Goal: Task Accomplishment & Management: Use online tool/utility

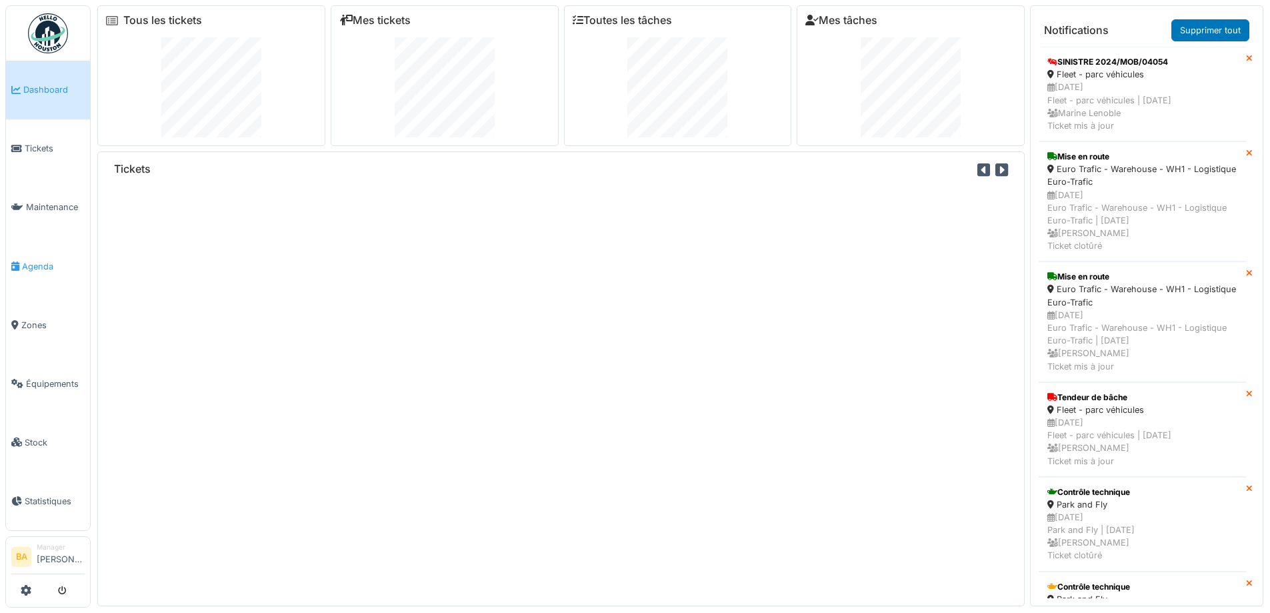
click at [45, 263] on span "Agenda" at bounding box center [53, 266] width 63 height 13
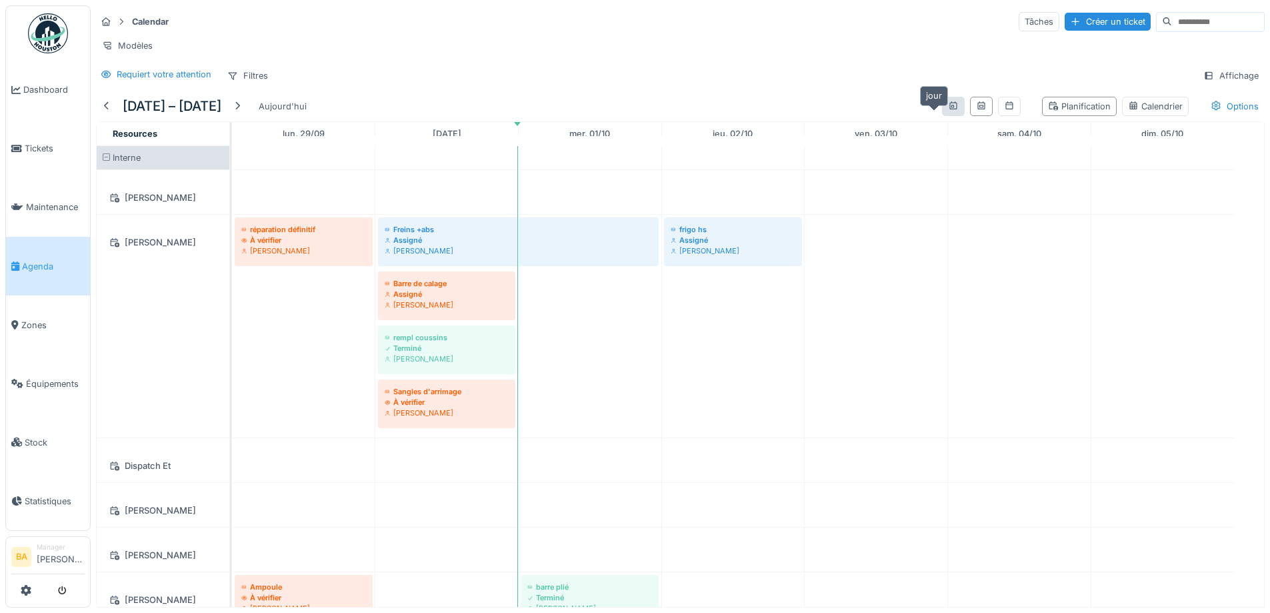
click at [948, 110] on icon at bounding box center [953, 105] width 11 height 9
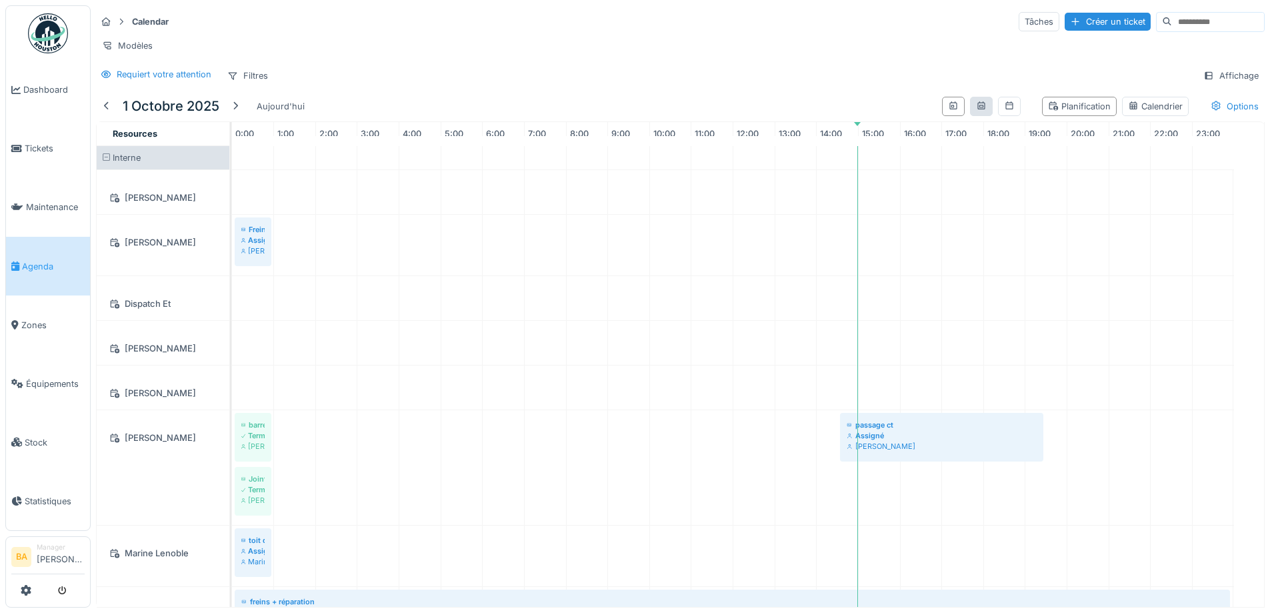
click at [970, 114] on div at bounding box center [981, 106] width 23 height 19
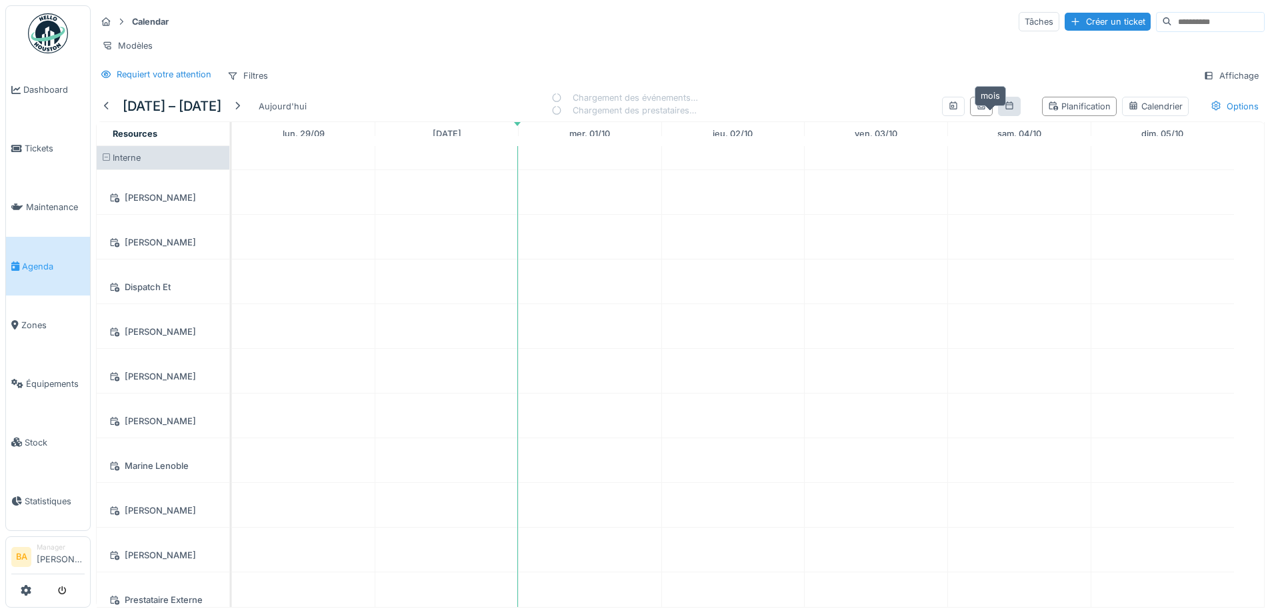
click at [1004, 110] on icon at bounding box center [1009, 105] width 11 height 9
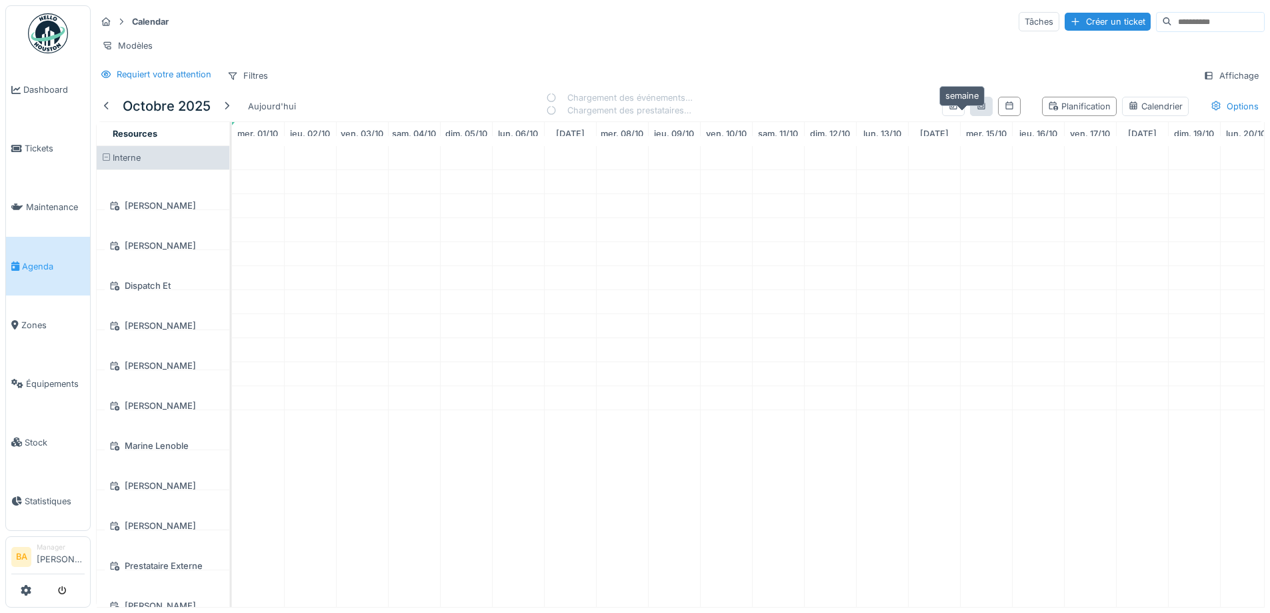
click at [978, 109] on icon at bounding box center [981, 105] width 7 height 8
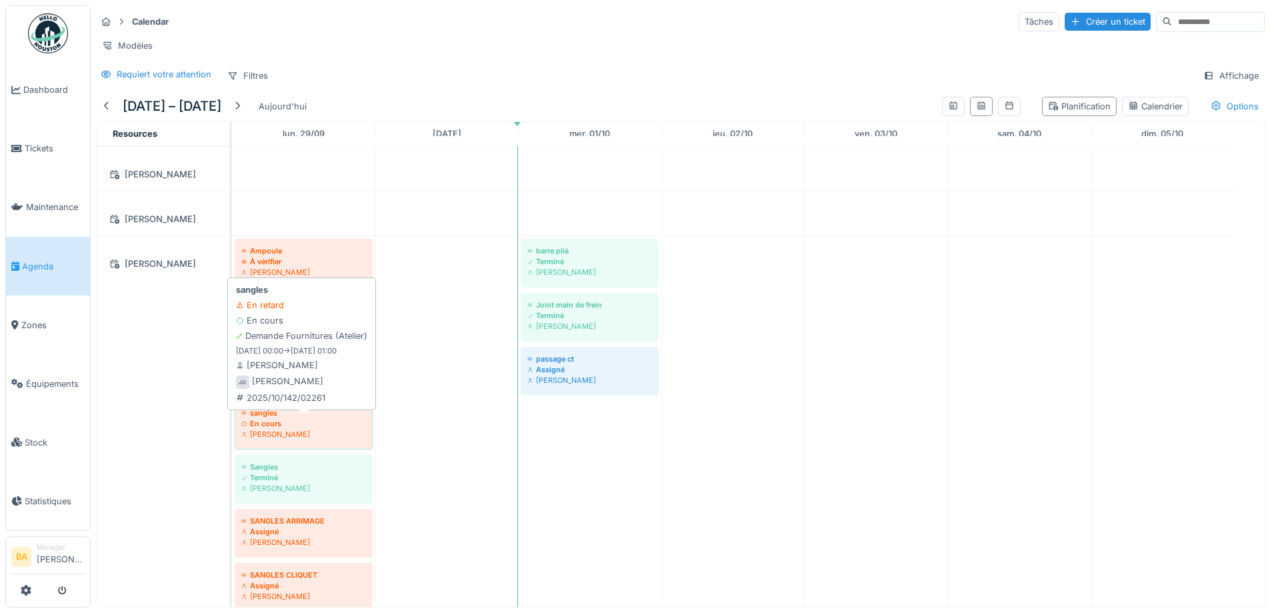
scroll to position [3, 0]
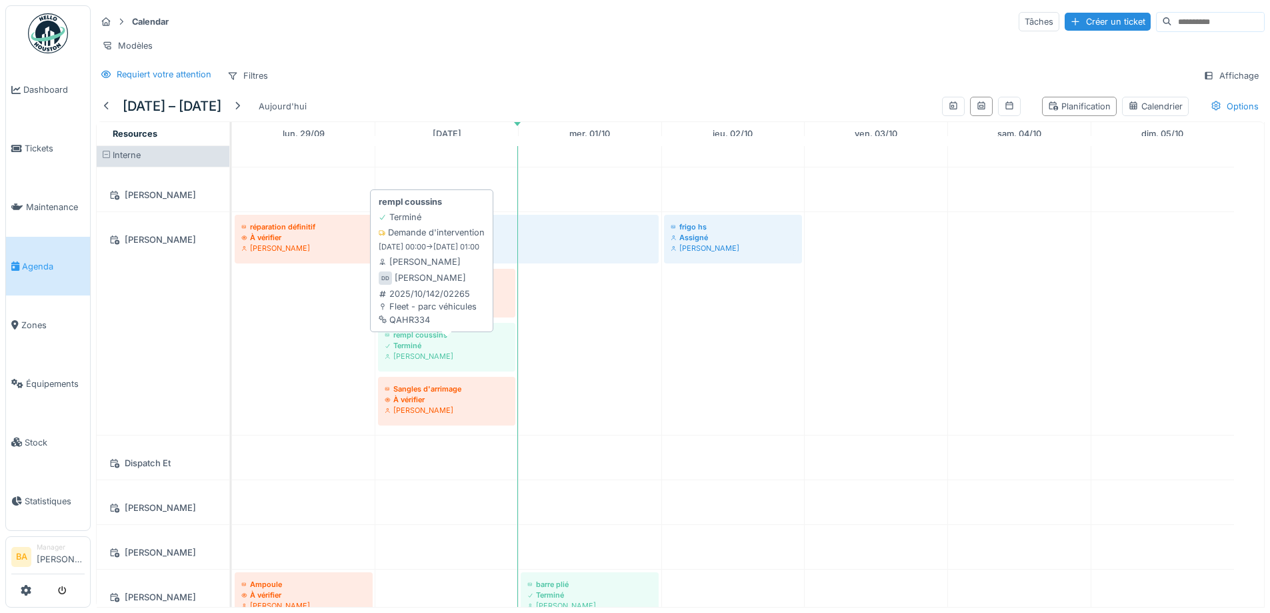
click at [428, 361] on div "Denis Dutrieux" at bounding box center [447, 356] width 124 height 11
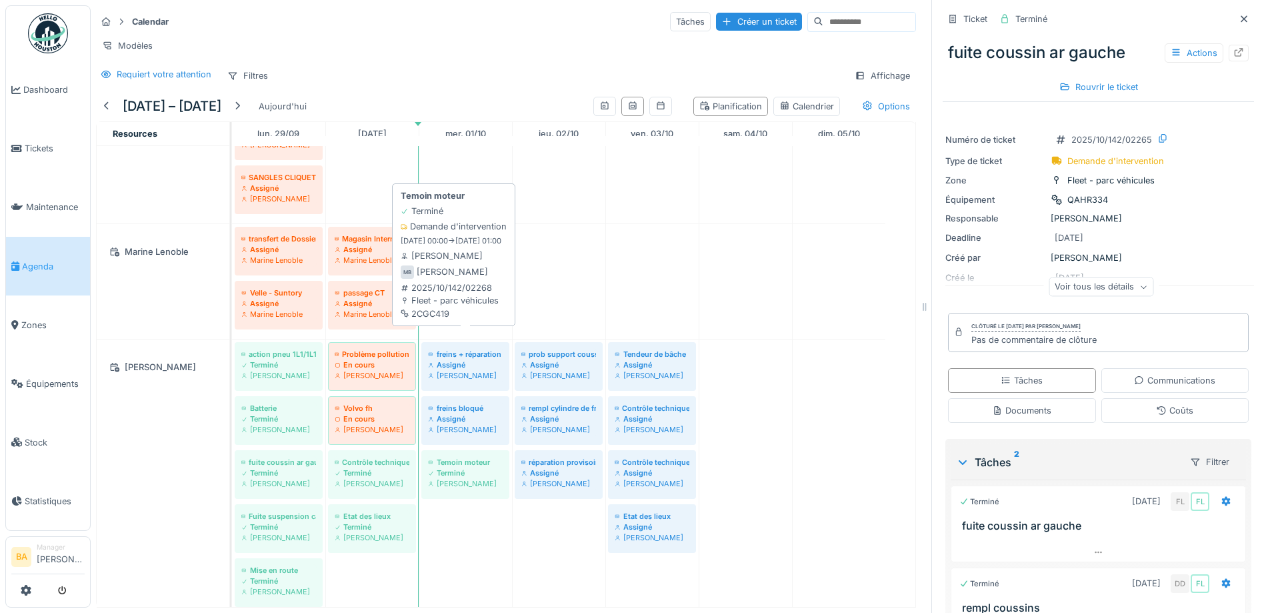
scroll to position [867, 0]
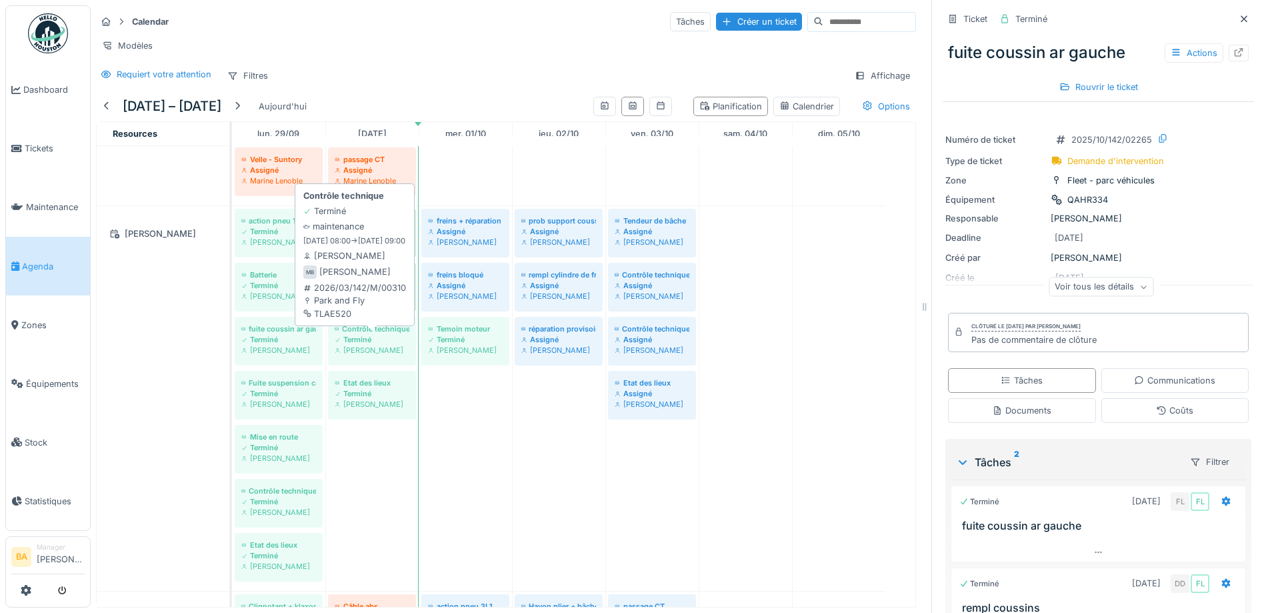
click at [344, 355] on div "Michaël Bodnarczuk" at bounding box center [372, 350] width 75 height 11
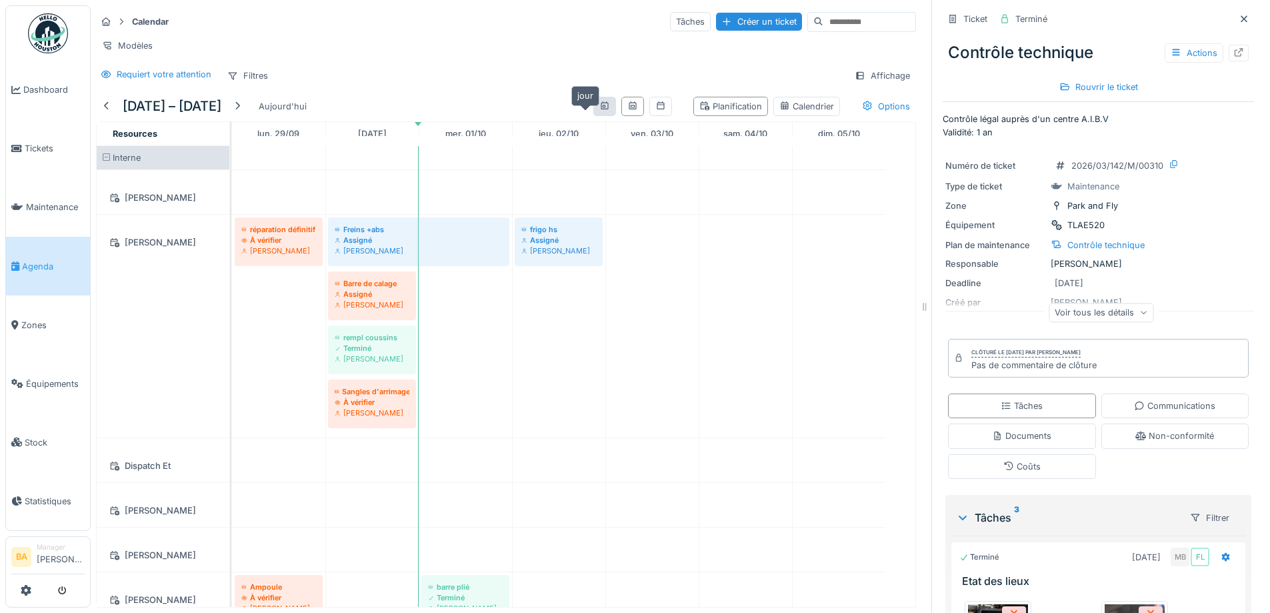
click at [599, 110] on icon at bounding box center [604, 105] width 11 height 9
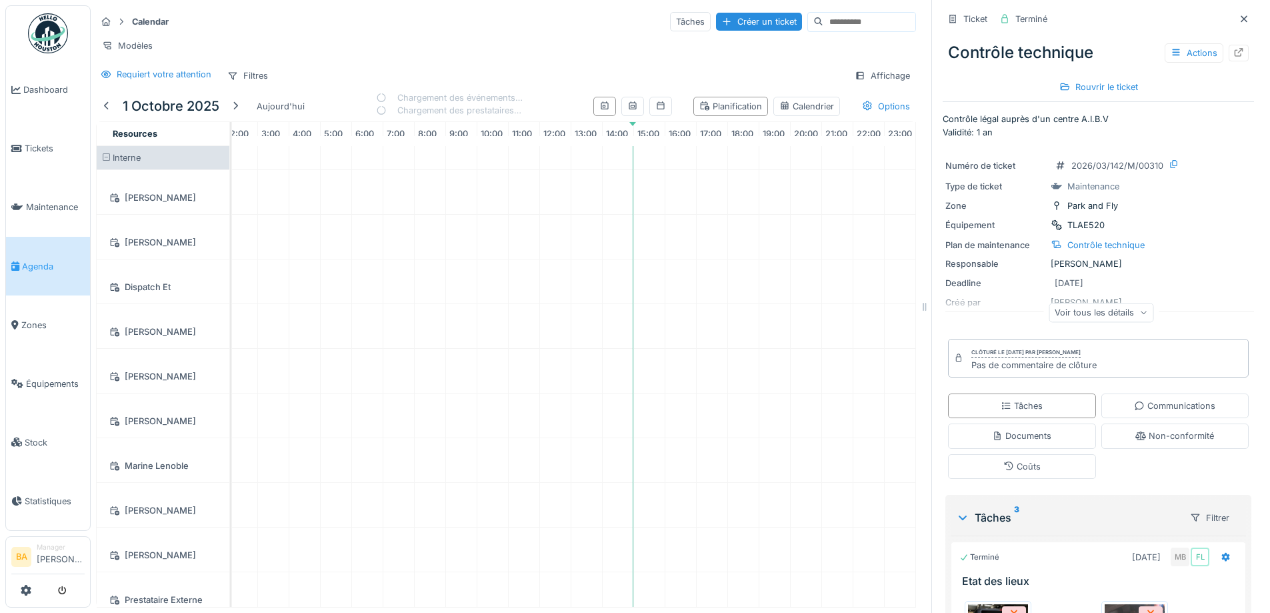
scroll to position [0, 99]
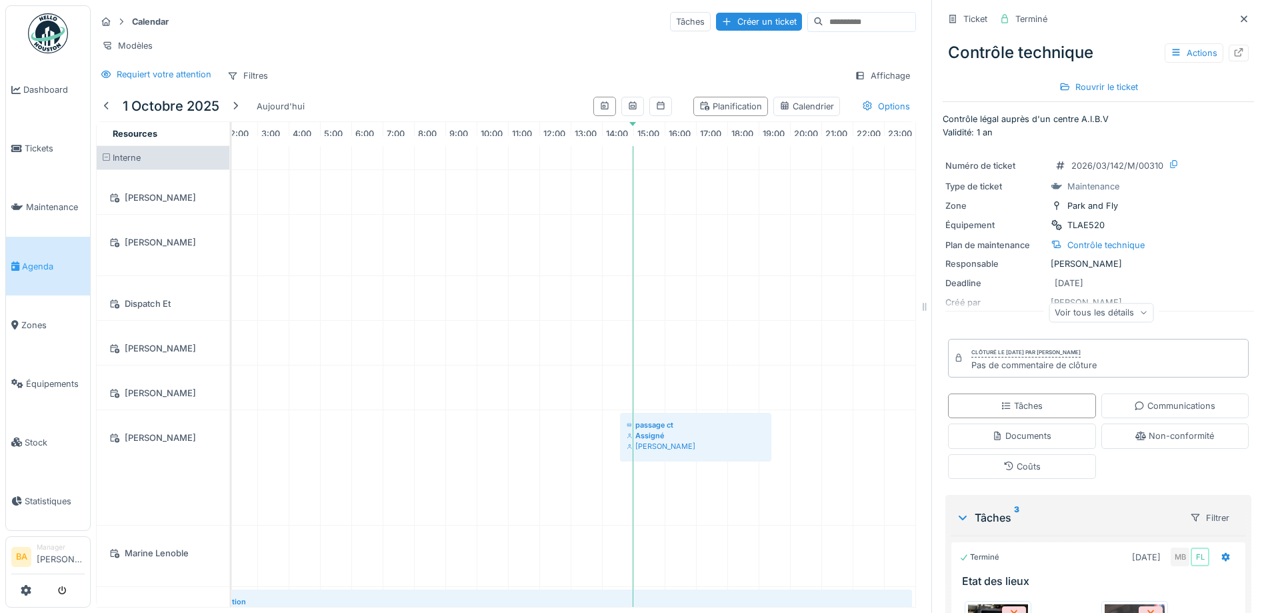
click at [625, 115] on div at bounding box center [632, 106] width 89 height 30
click at [627, 110] on icon at bounding box center [632, 105] width 11 height 9
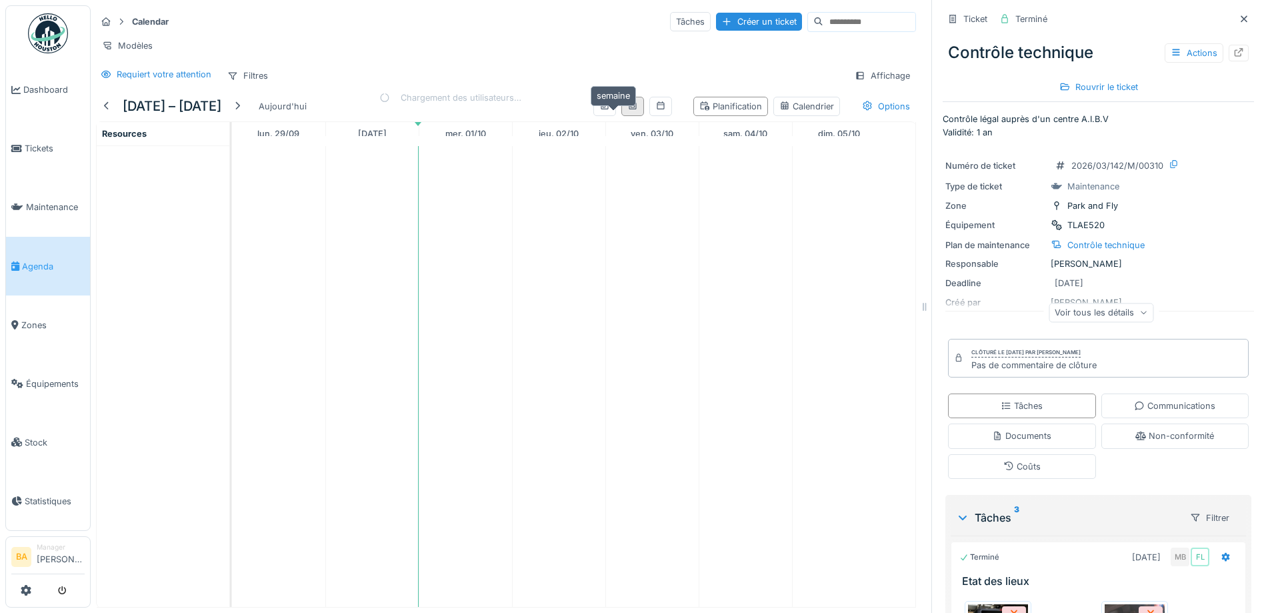
scroll to position [0, 0]
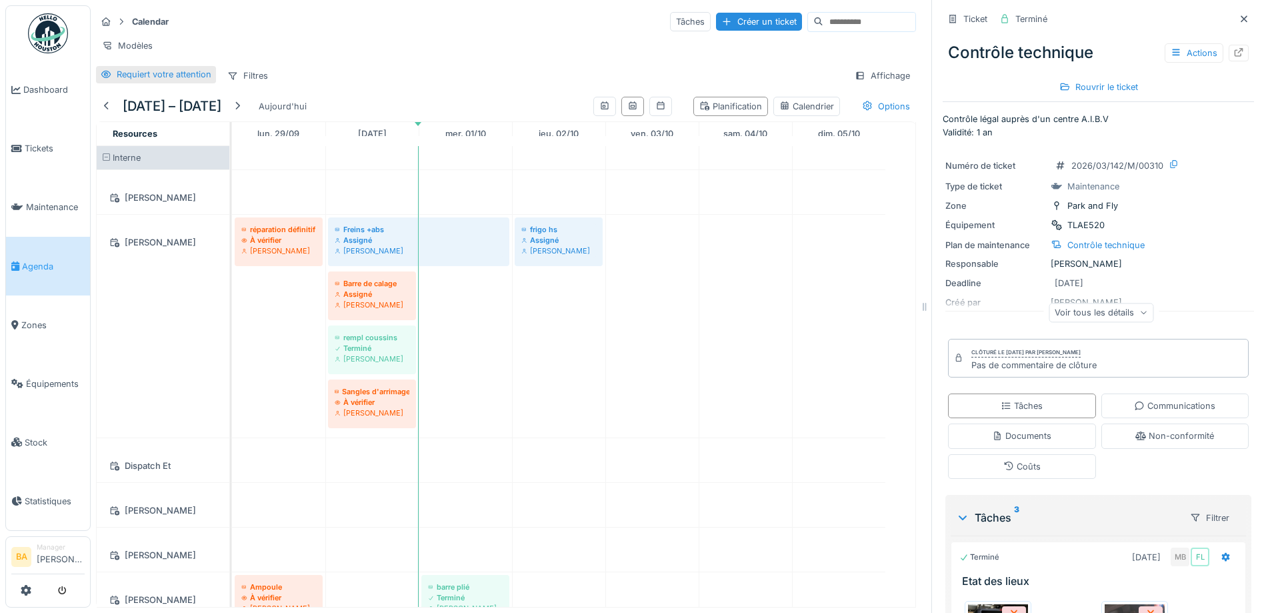
click at [137, 81] on div "Requiert votre attention" at bounding box center [164, 74] width 95 height 13
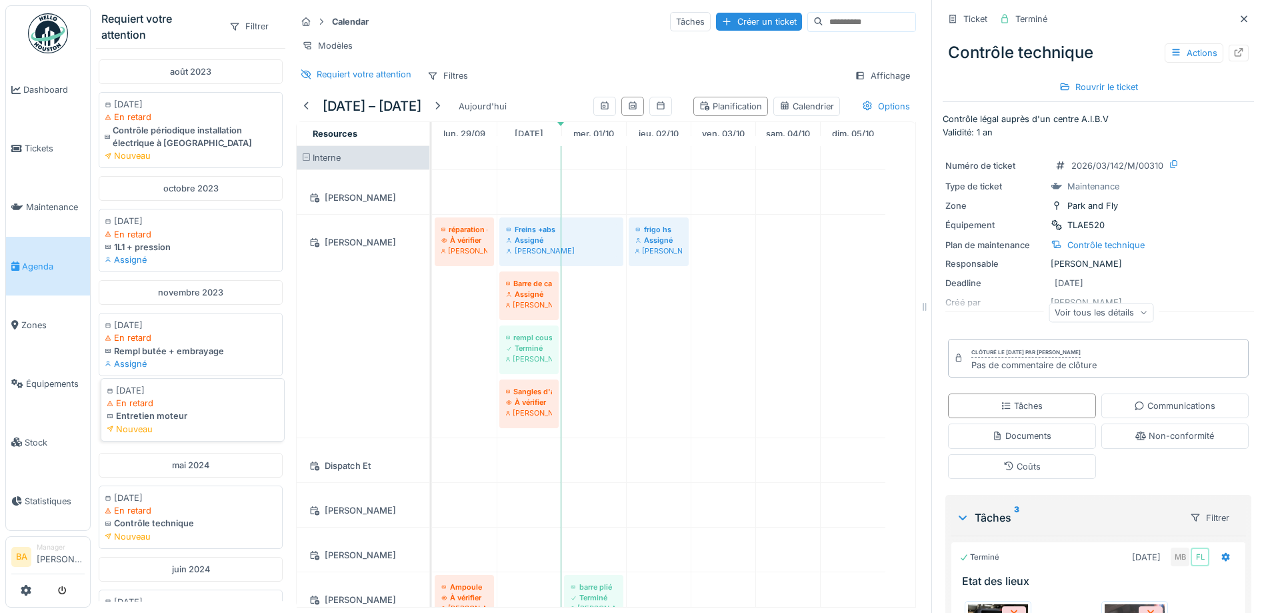
click at [163, 409] on div "En retard" at bounding box center [193, 403] width 172 height 13
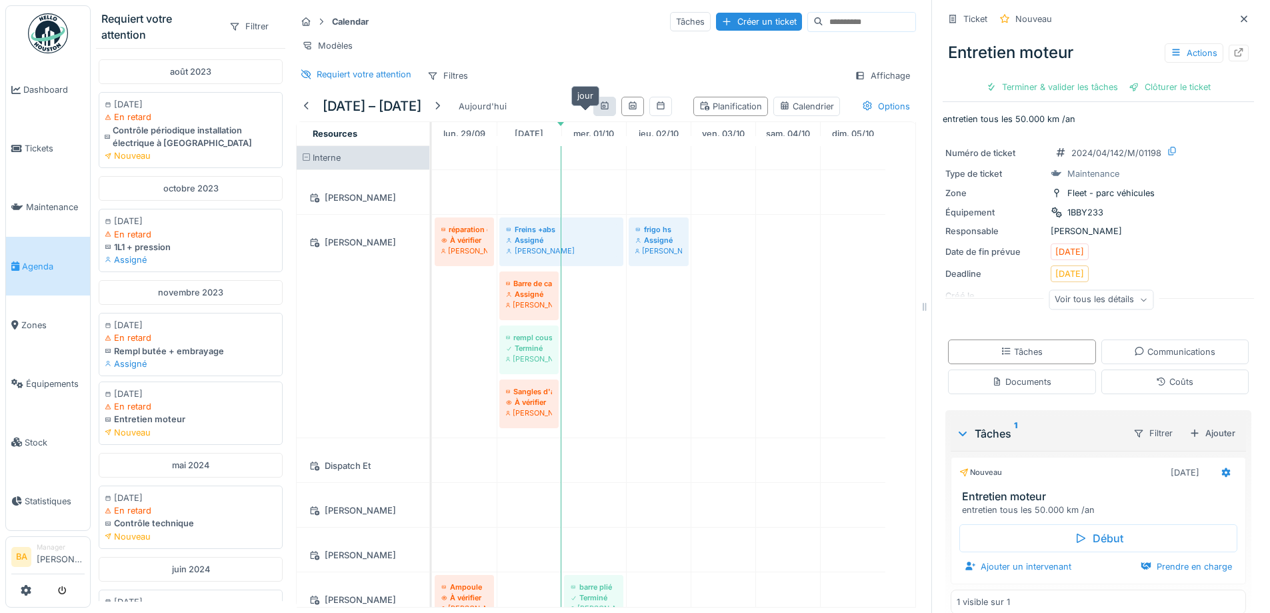
click at [599, 111] on div at bounding box center [604, 106] width 11 height 13
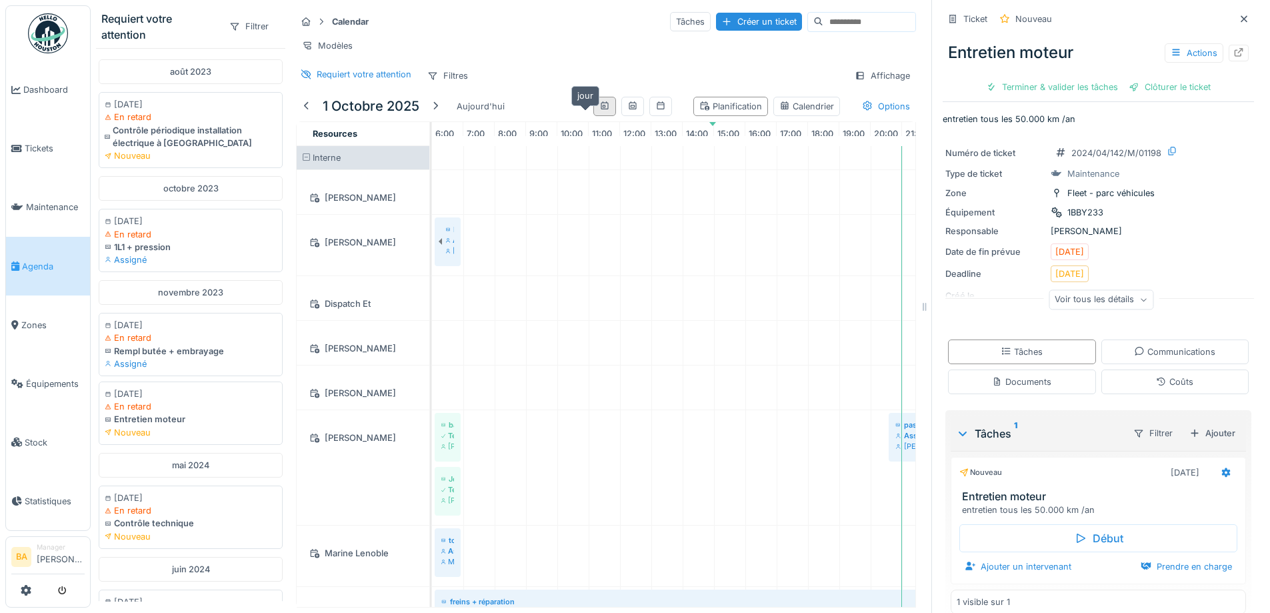
scroll to position [0, 189]
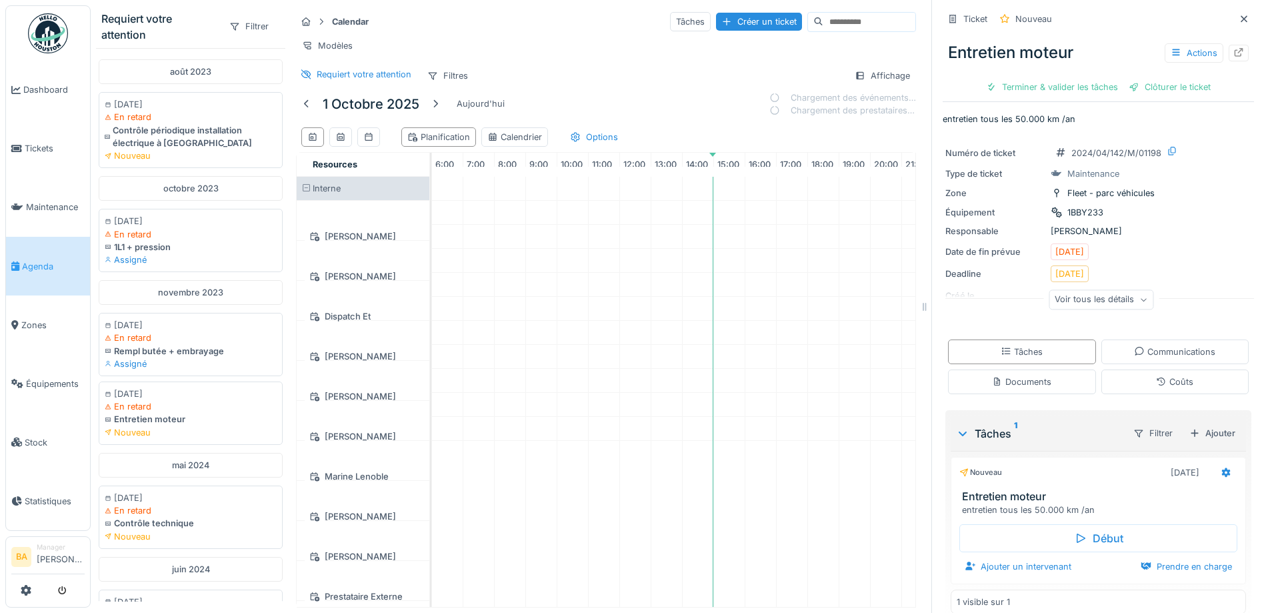
click at [600, 321] on td at bounding box center [603, 392] width 31 height 430
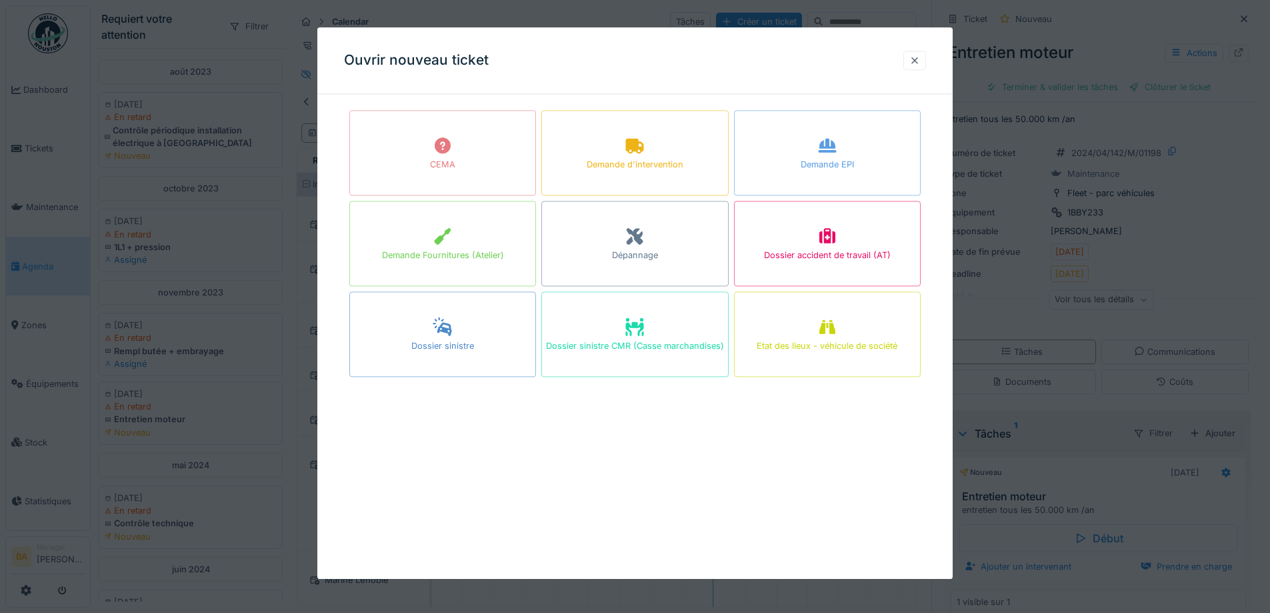
click at [926, 59] on div at bounding box center [915, 60] width 23 height 19
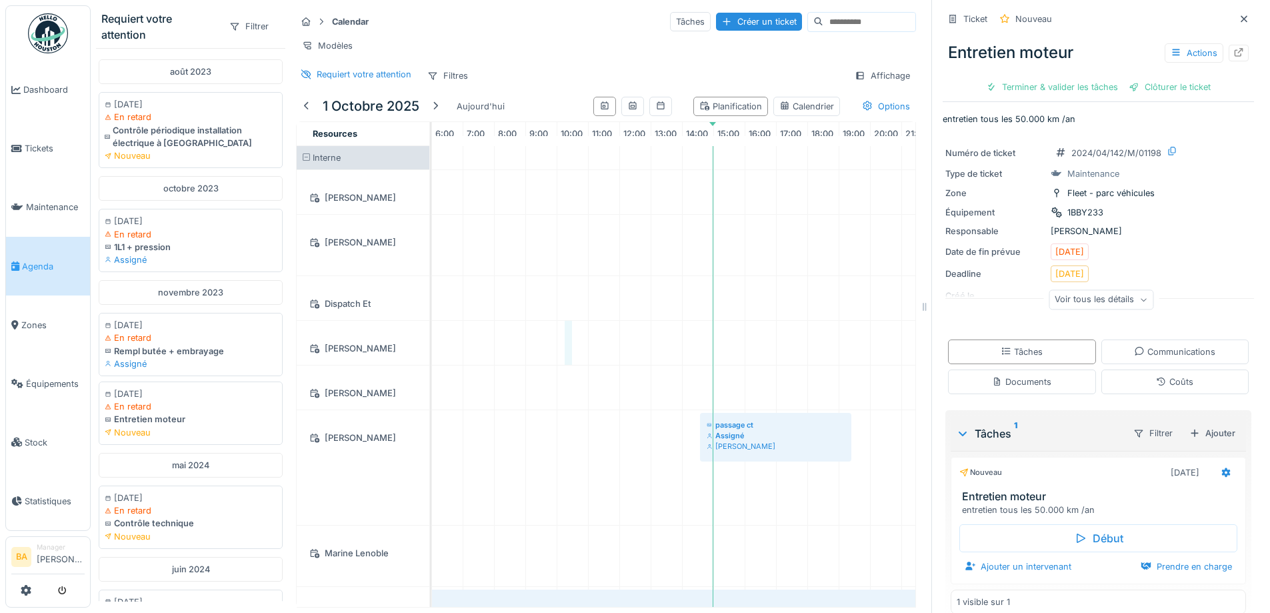
click at [572, 355] on td at bounding box center [572, 588] width 31 height 885
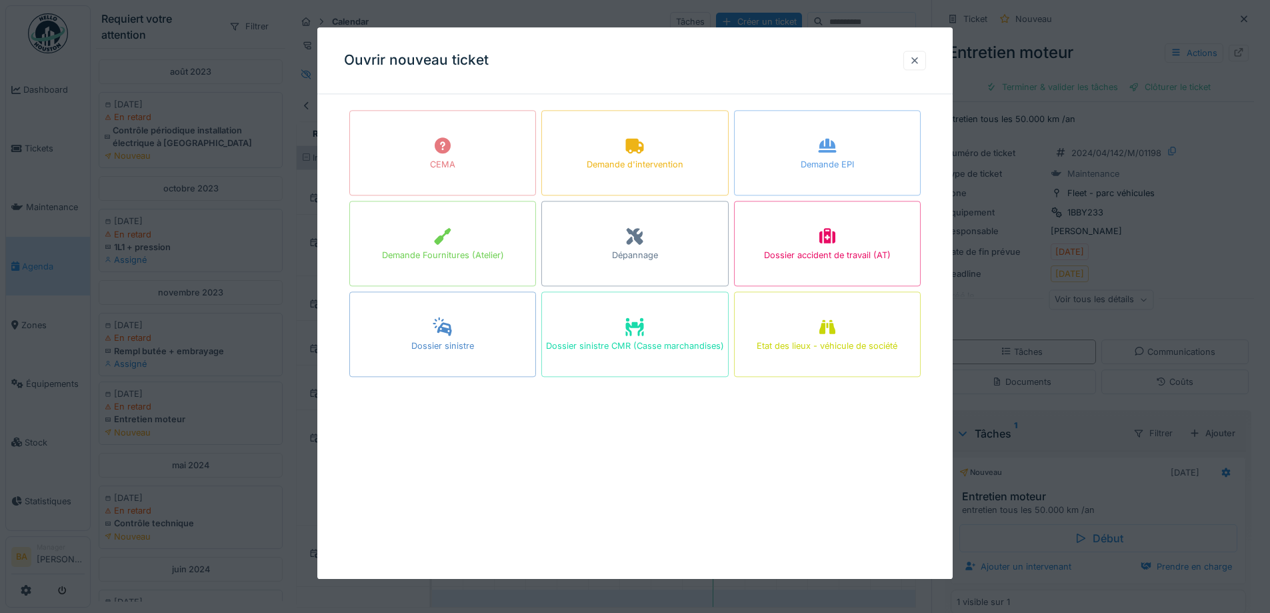
click at [926, 61] on div at bounding box center [915, 60] width 23 height 19
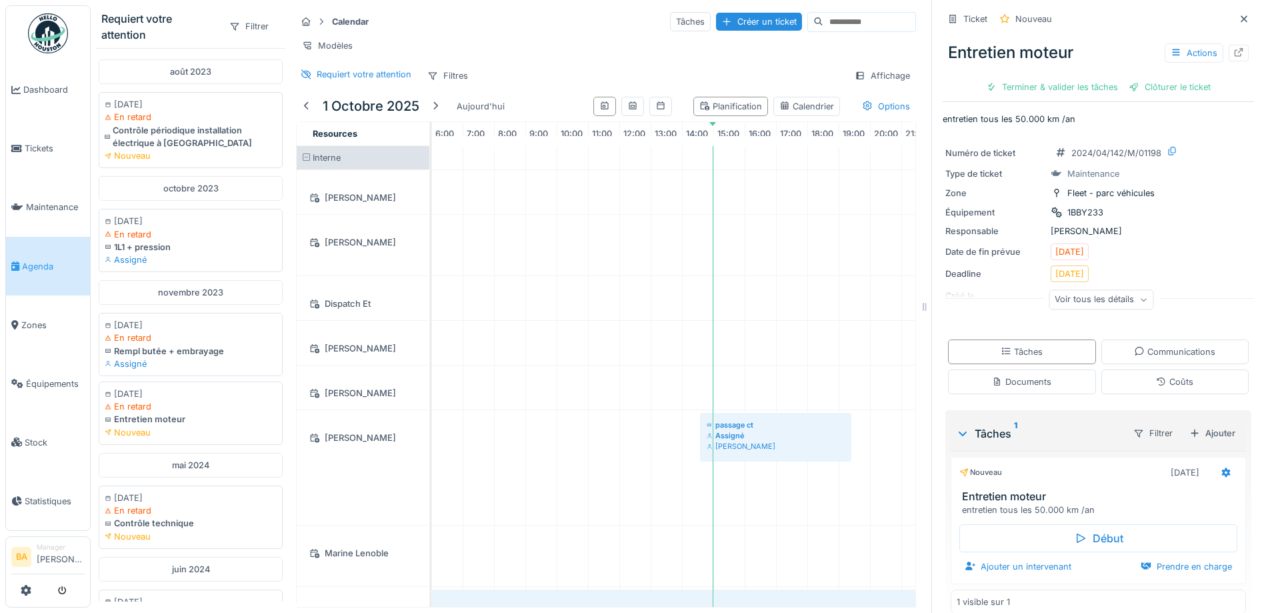
scroll to position [0, 0]
click at [711, 113] on div "Planification" at bounding box center [730, 106] width 63 height 13
click at [699, 113] on div "Planification" at bounding box center [730, 106] width 63 height 13
click at [779, 110] on icon at bounding box center [784, 105] width 11 height 9
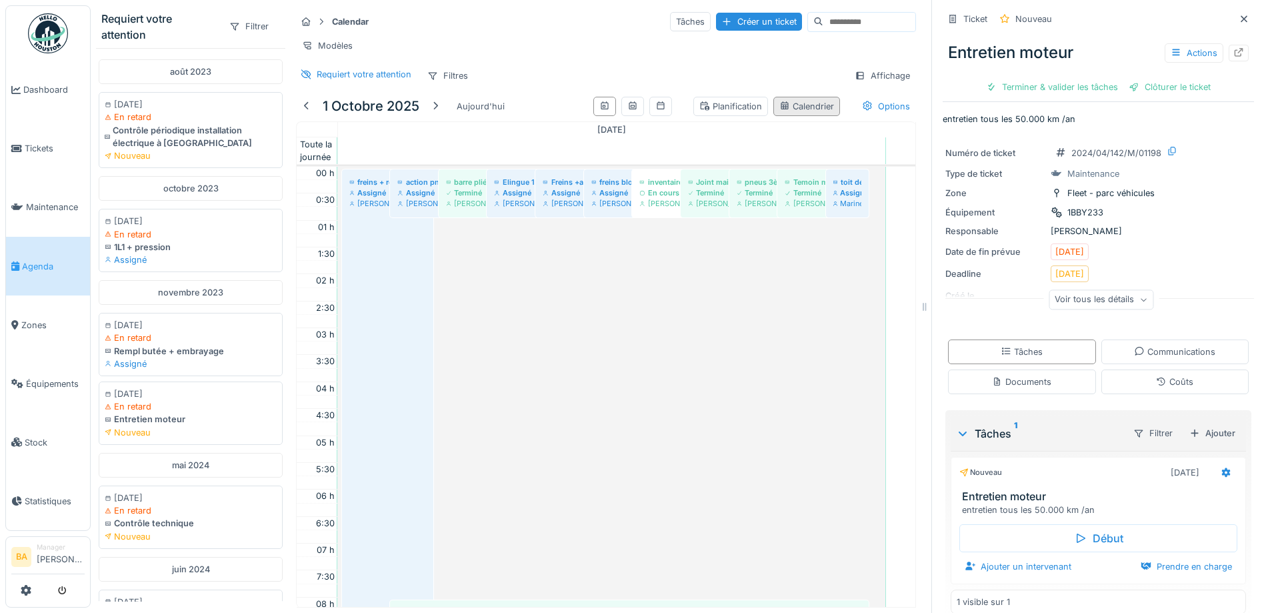
click at [779, 105] on div "Calendrier" at bounding box center [806, 106] width 55 height 13
click at [863, 104] on icon at bounding box center [867, 105] width 9 height 9
click at [806, 79] on div "Requiert votre attention Filtres Affichage" at bounding box center [606, 75] width 620 height 19
click at [714, 111] on div "Planification" at bounding box center [730, 106] width 63 height 13
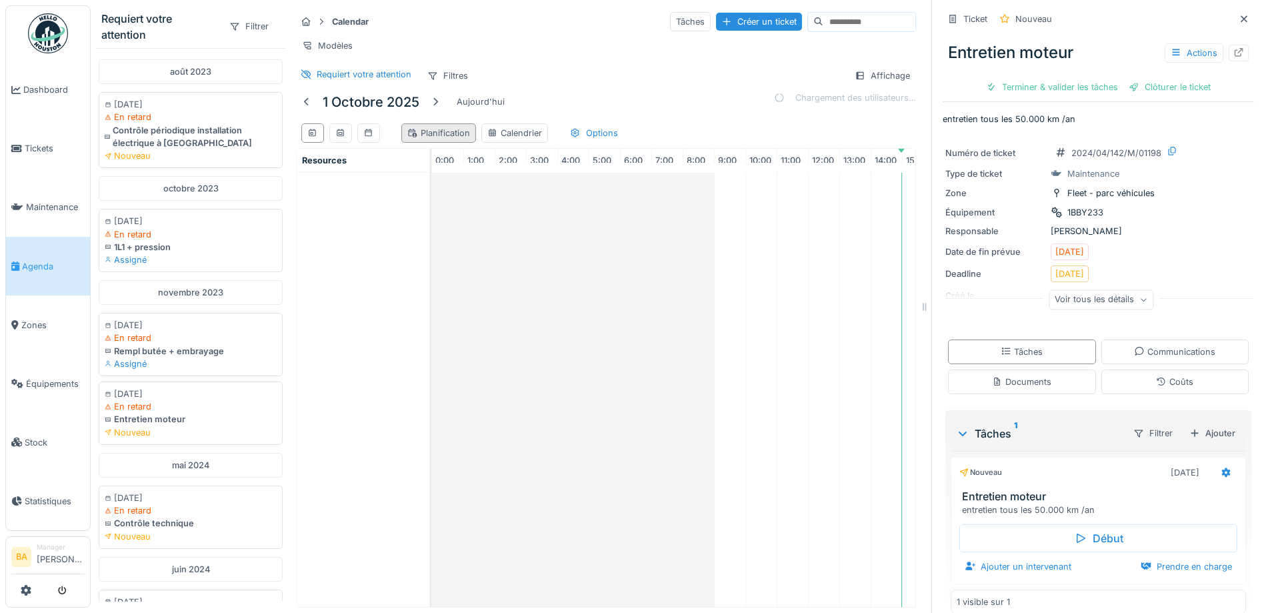
scroll to position [0, 189]
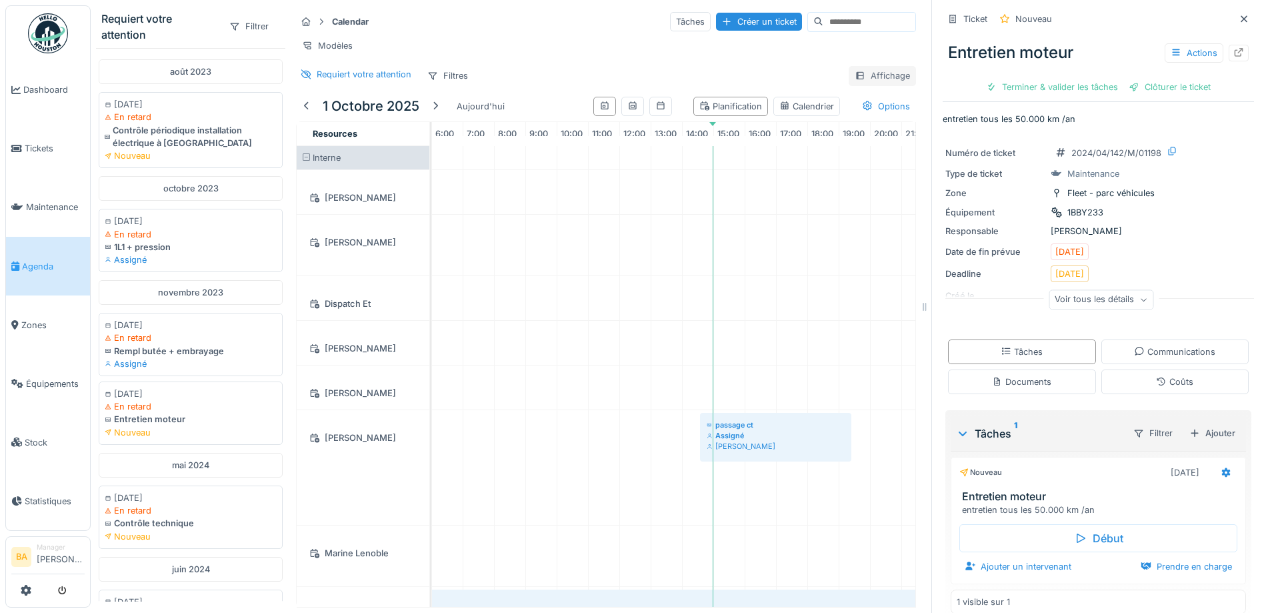
click at [856, 73] on div "Affichage" at bounding box center [882, 75] width 67 height 19
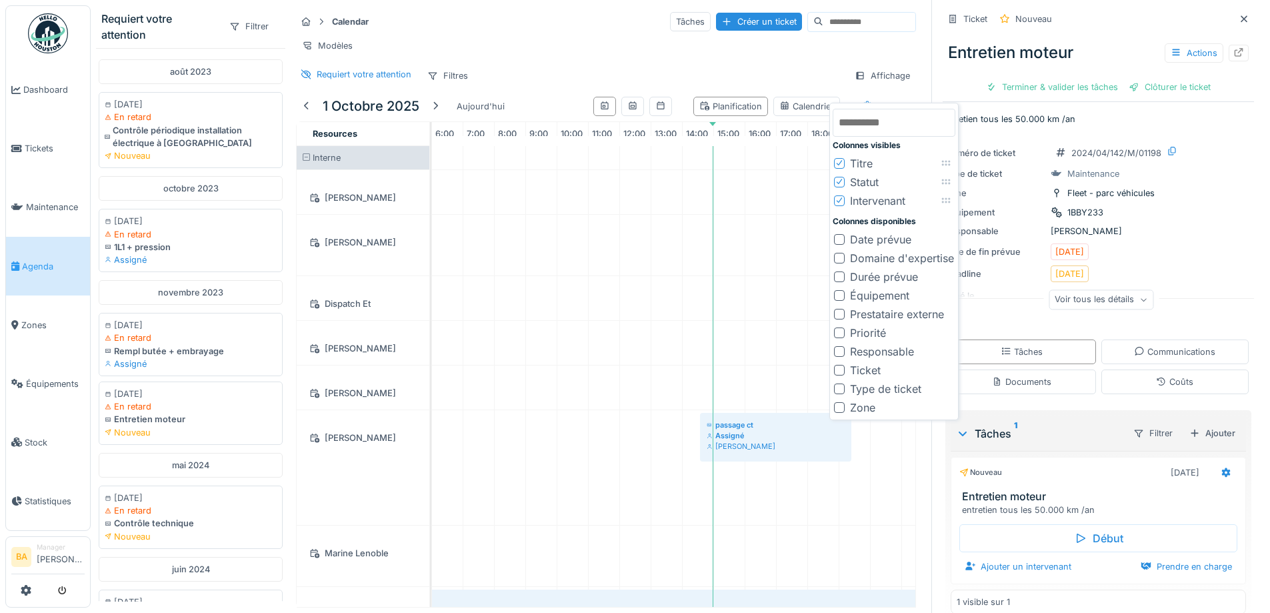
click at [839, 290] on div at bounding box center [839, 295] width 11 height 11
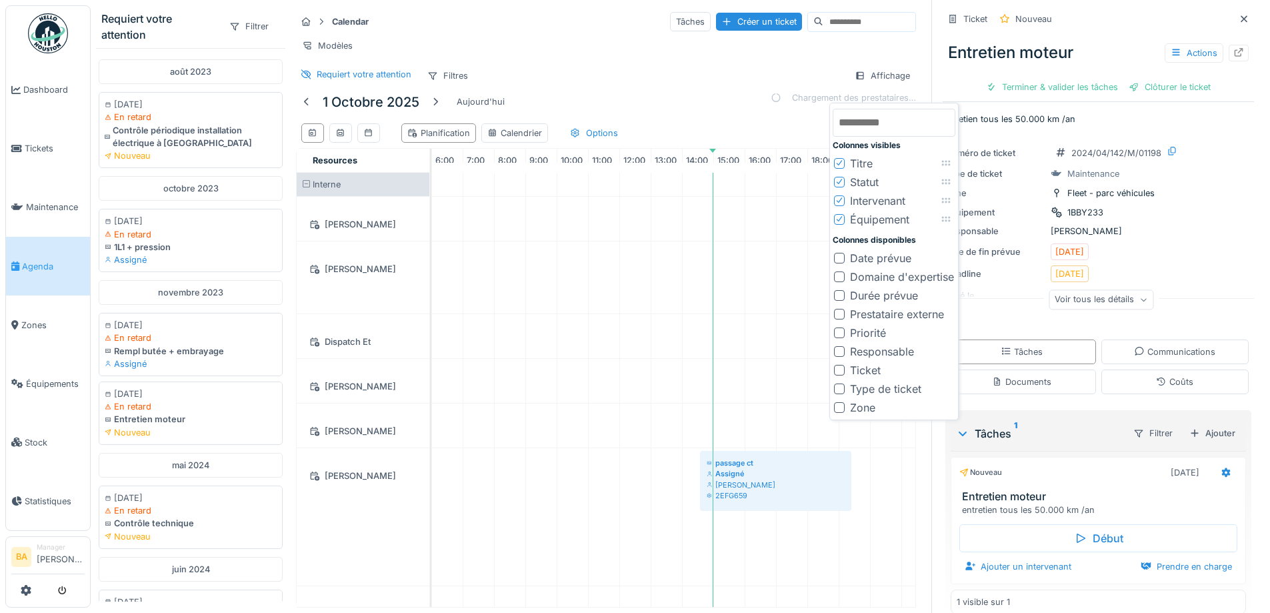
click at [651, 73] on div "Requiert votre attention Filtres Affichage" at bounding box center [606, 75] width 620 height 19
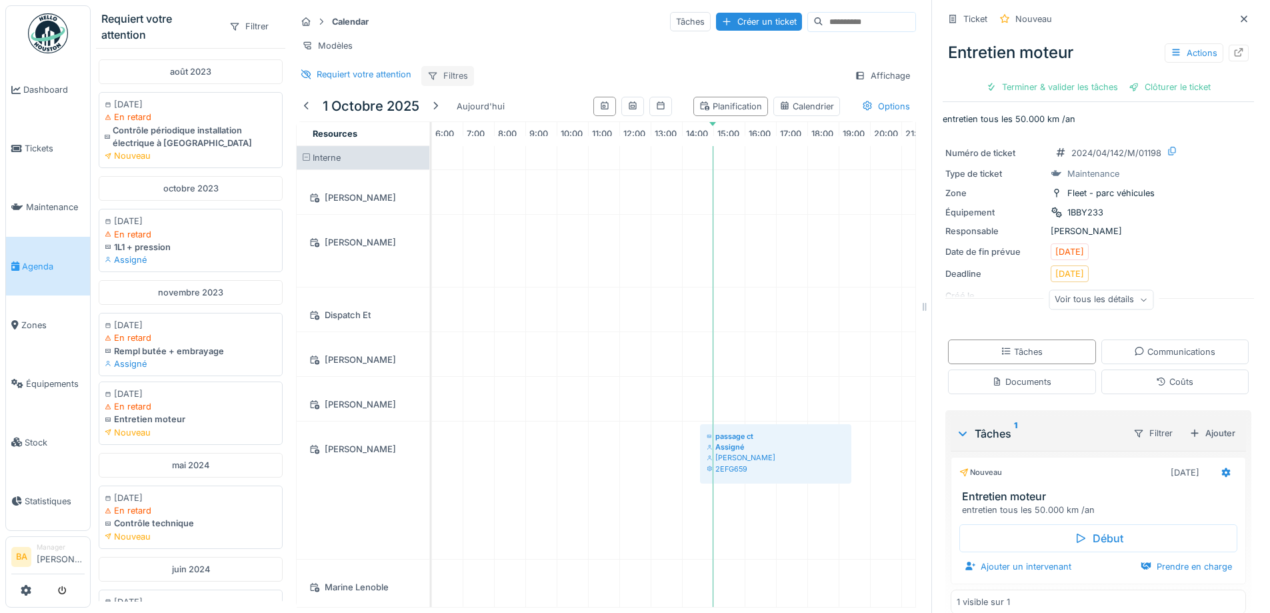
click at [445, 81] on div "Filtres" at bounding box center [447, 75] width 53 height 19
click at [569, 68] on div "Requiert votre attention Filtres Affichage" at bounding box center [606, 75] width 620 height 19
click at [437, 75] on icon at bounding box center [432, 75] width 11 height 9
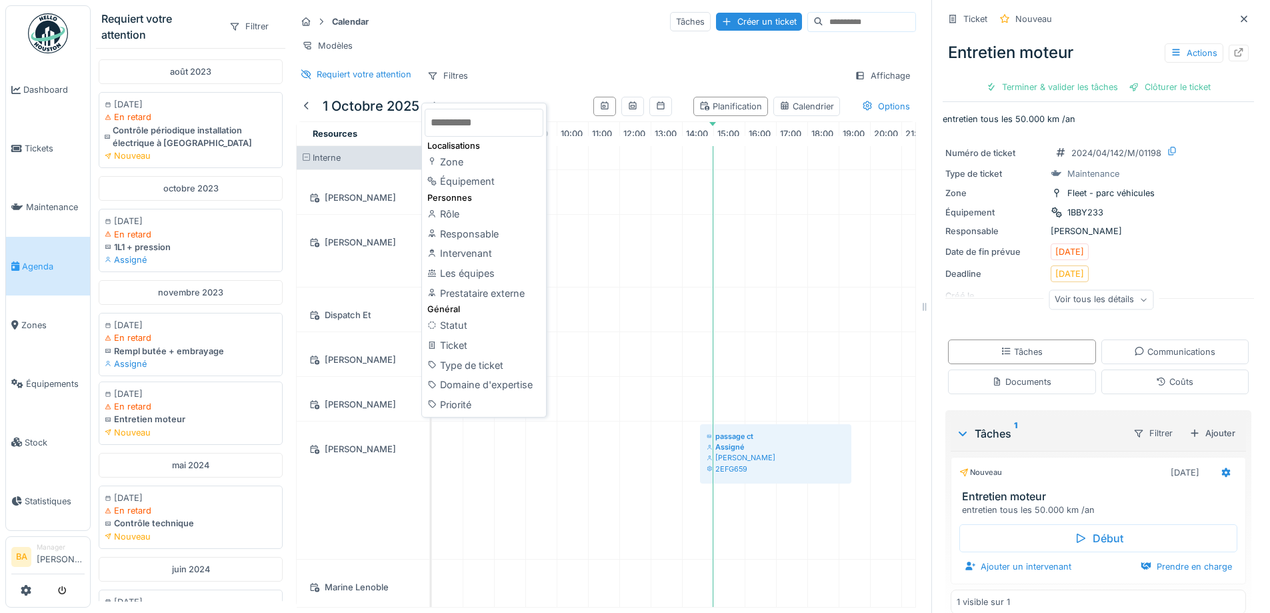
click at [537, 63] on div "Calendar Tâches Créer un ticket Modèles Requiert votre attention Filtres Affich…" at bounding box center [606, 48] width 631 height 86
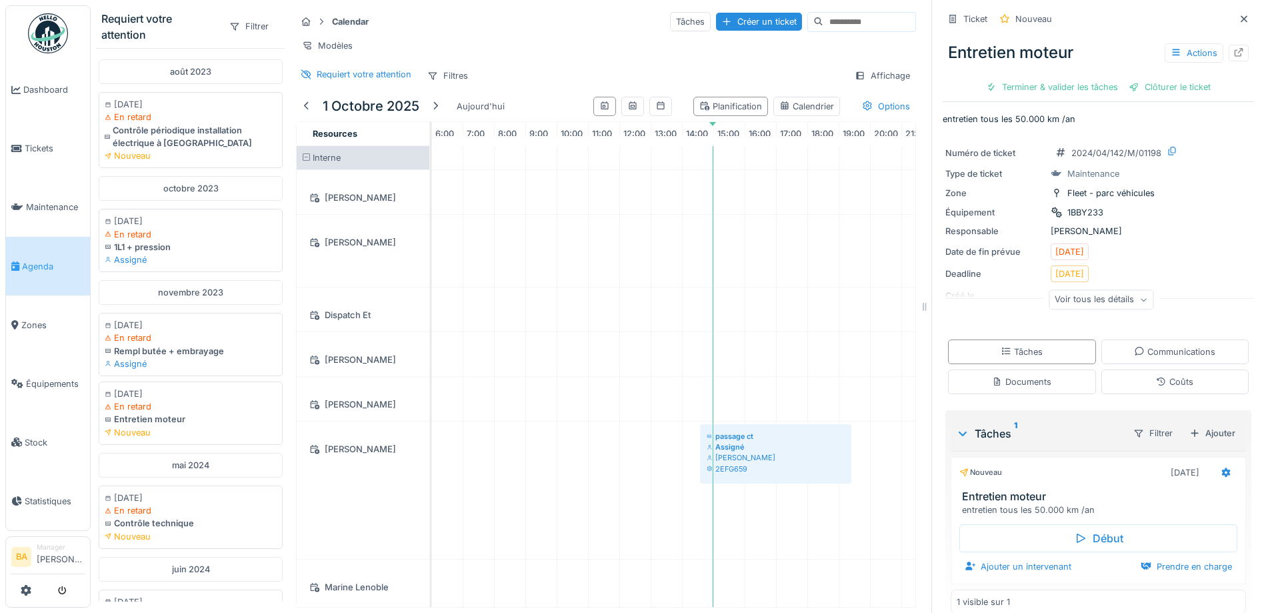
scroll to position [0, 0]
